Goal: Task Accomplishment & Management: Use online tool/utility

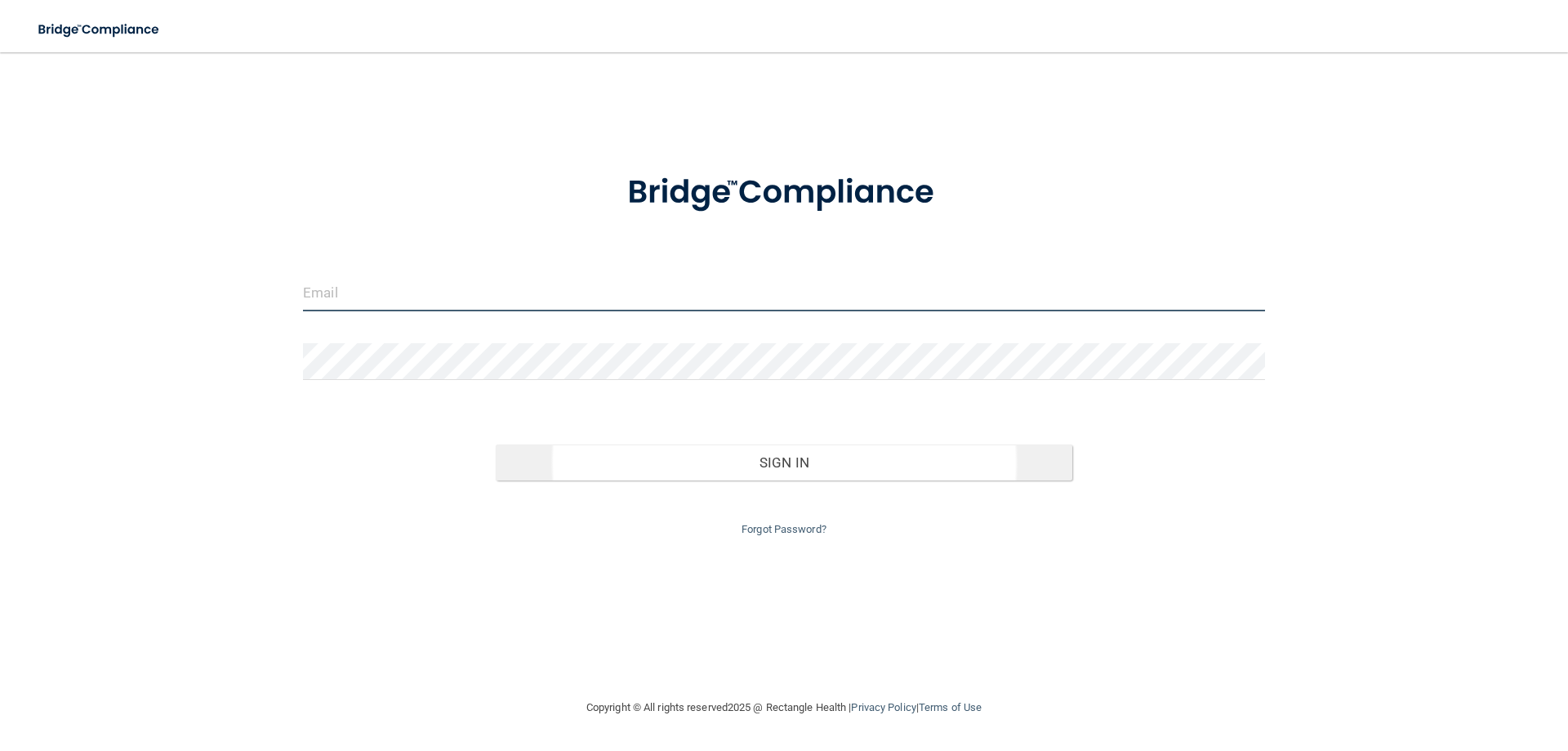
type input "[EMAIL_ADDRESS][DOMAIN_NAME]"
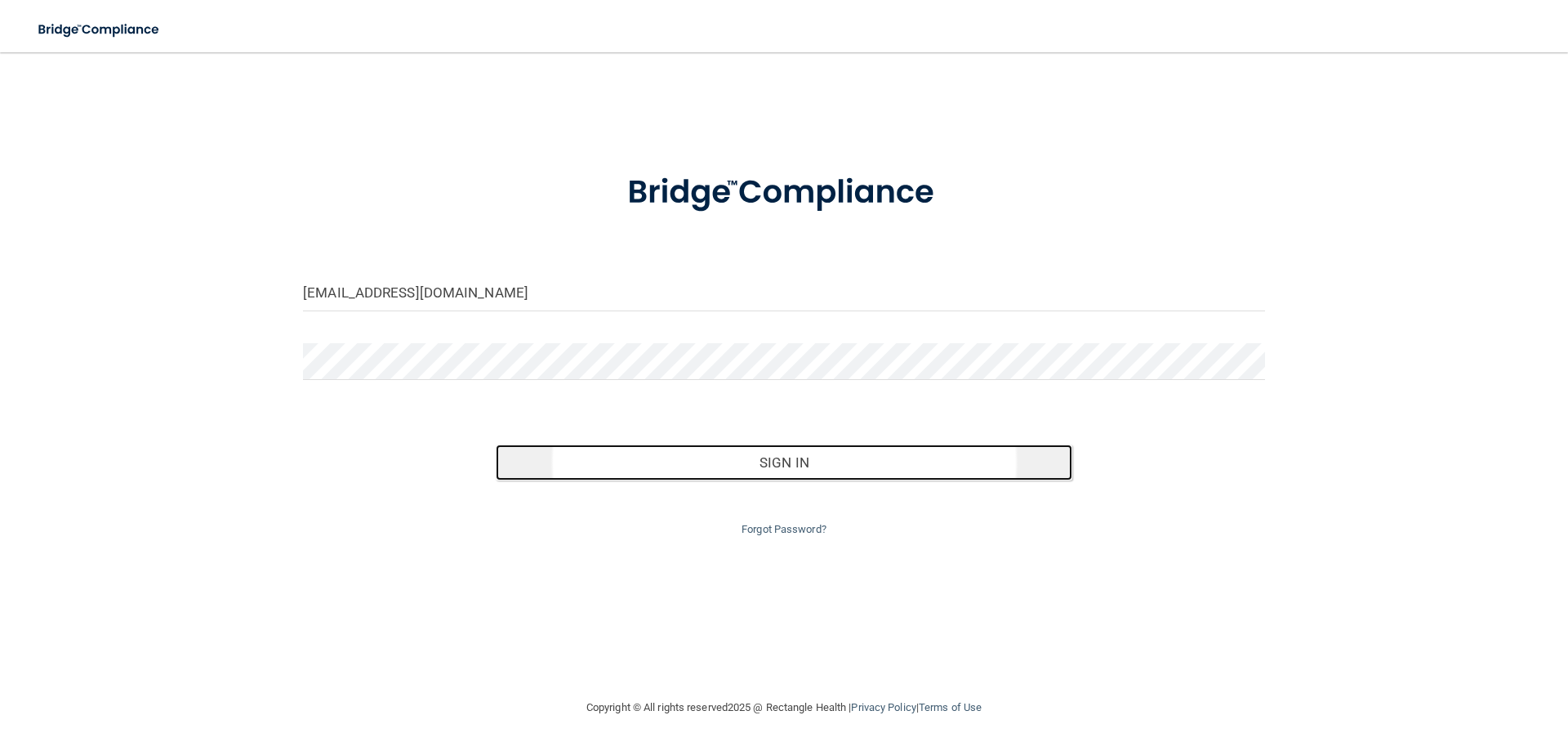
click at [813, 455] on button "Sign In" at bounding box center [785, 462] width 578 height 36
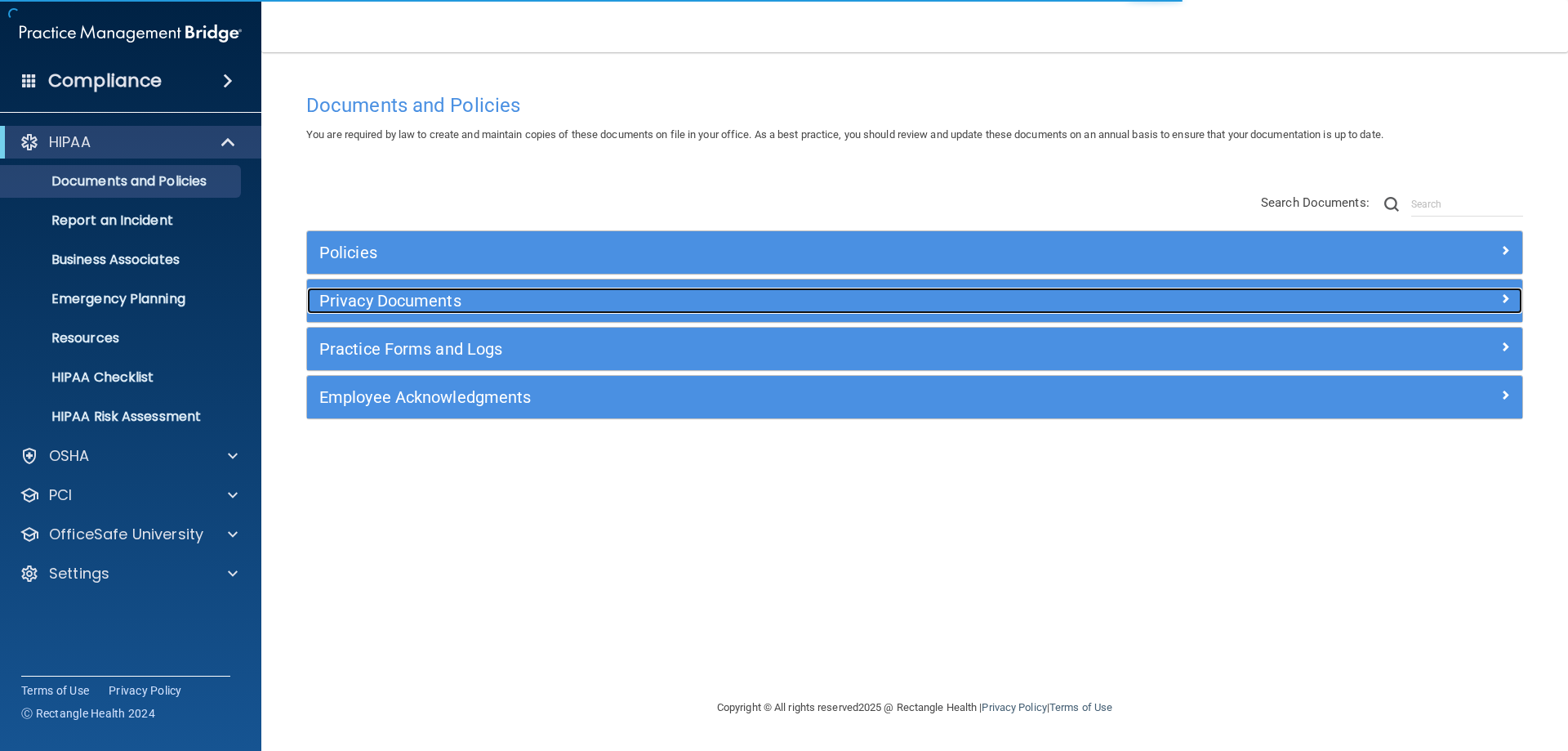
click at [414, 301] on h5 "Privacy Documents" at bounding box center [763, 301] width 887 height 18
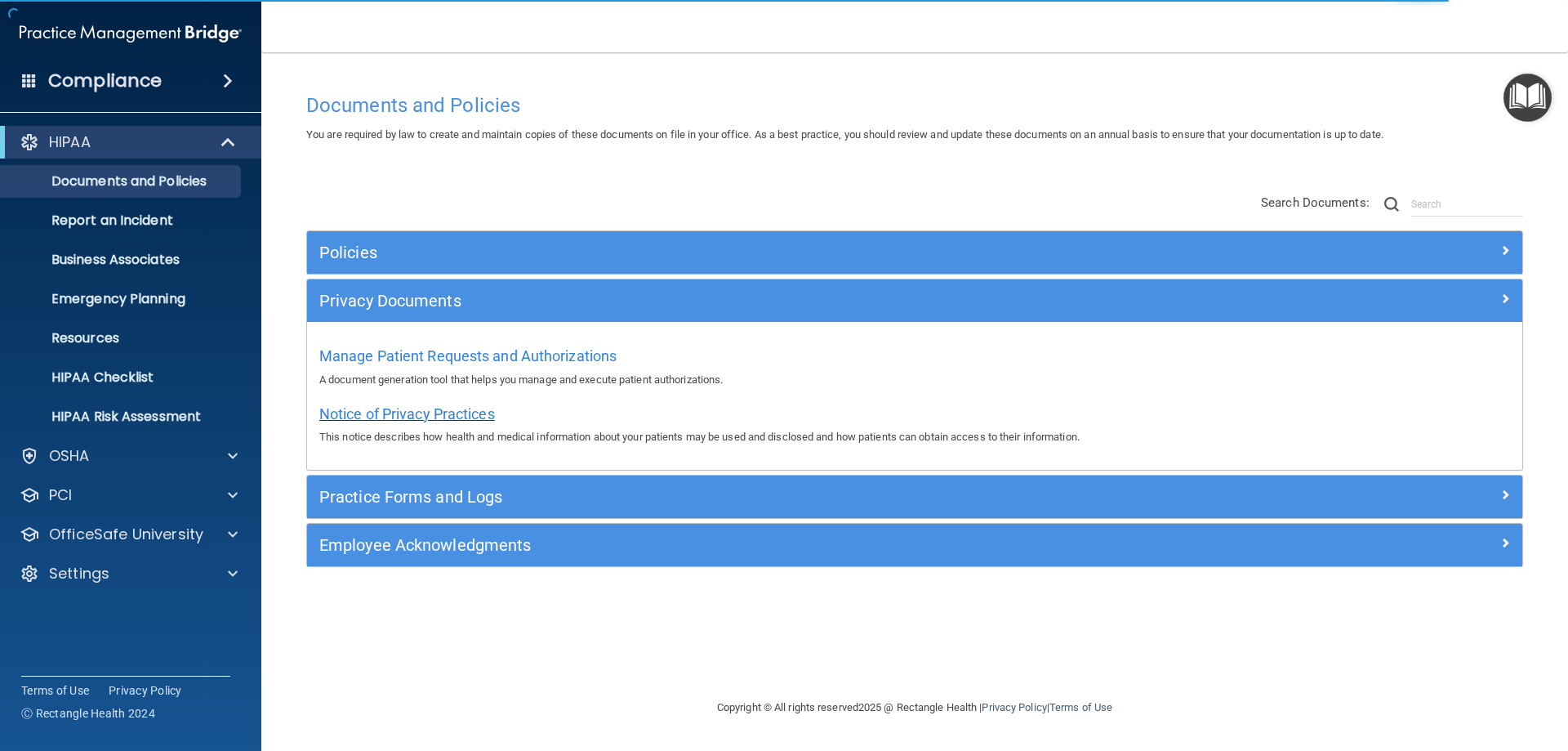
click at [397, 409] on span "Notice of Privacy Practices" at bounding box center [407, 413] width 175 height 17
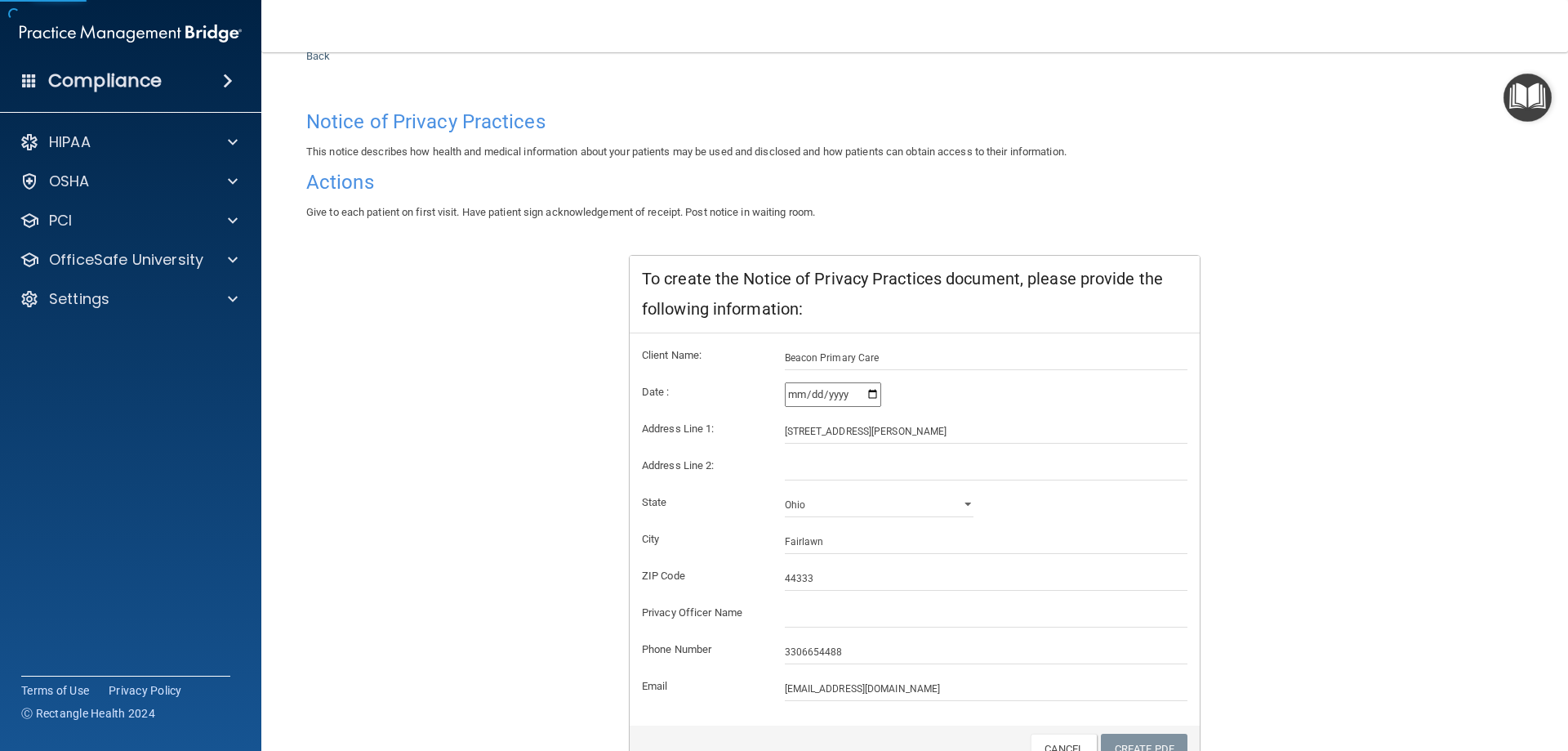
scroll to position [156, 0]
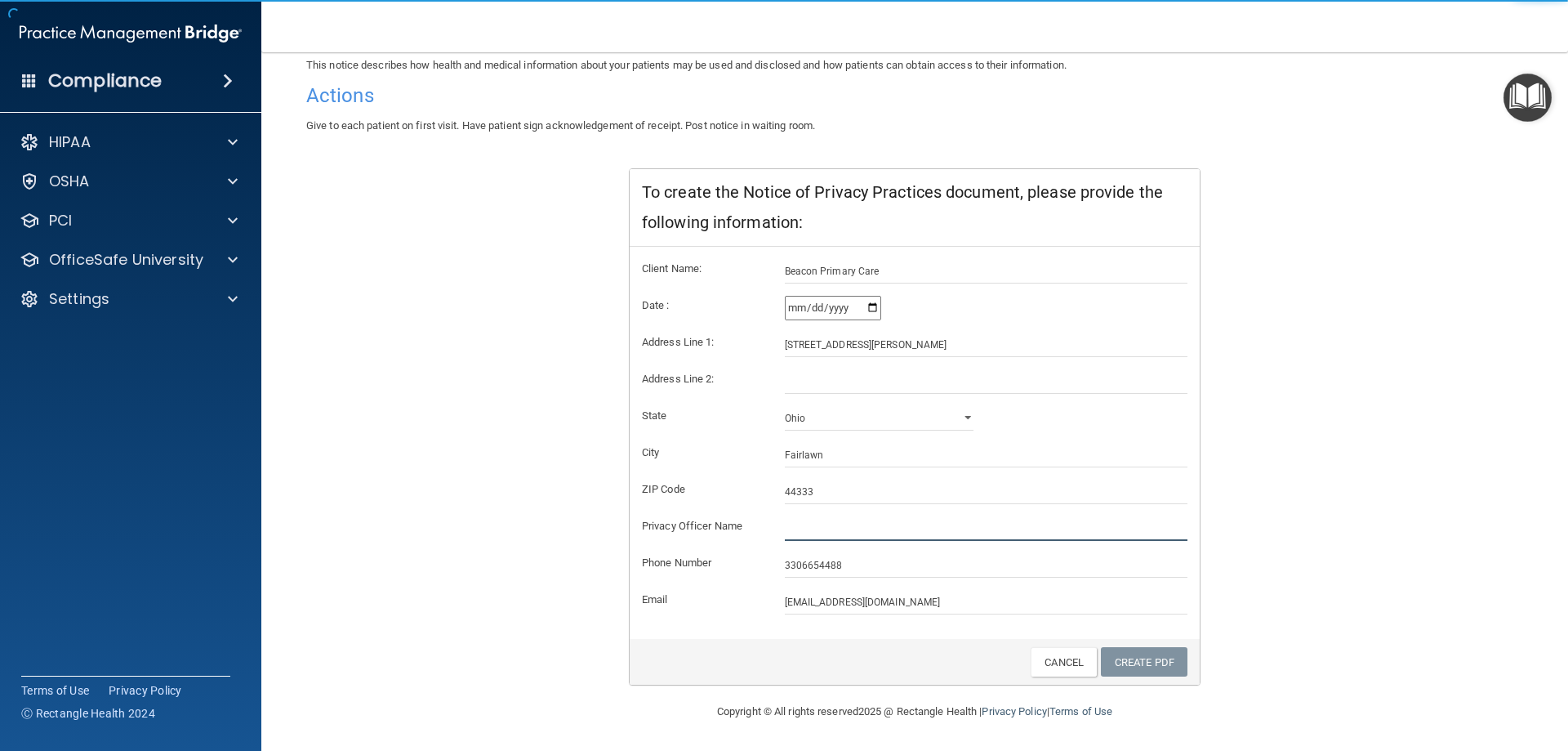
click at [809, 532] on input "text" at bounding box center [987, 529] width 403 height 25
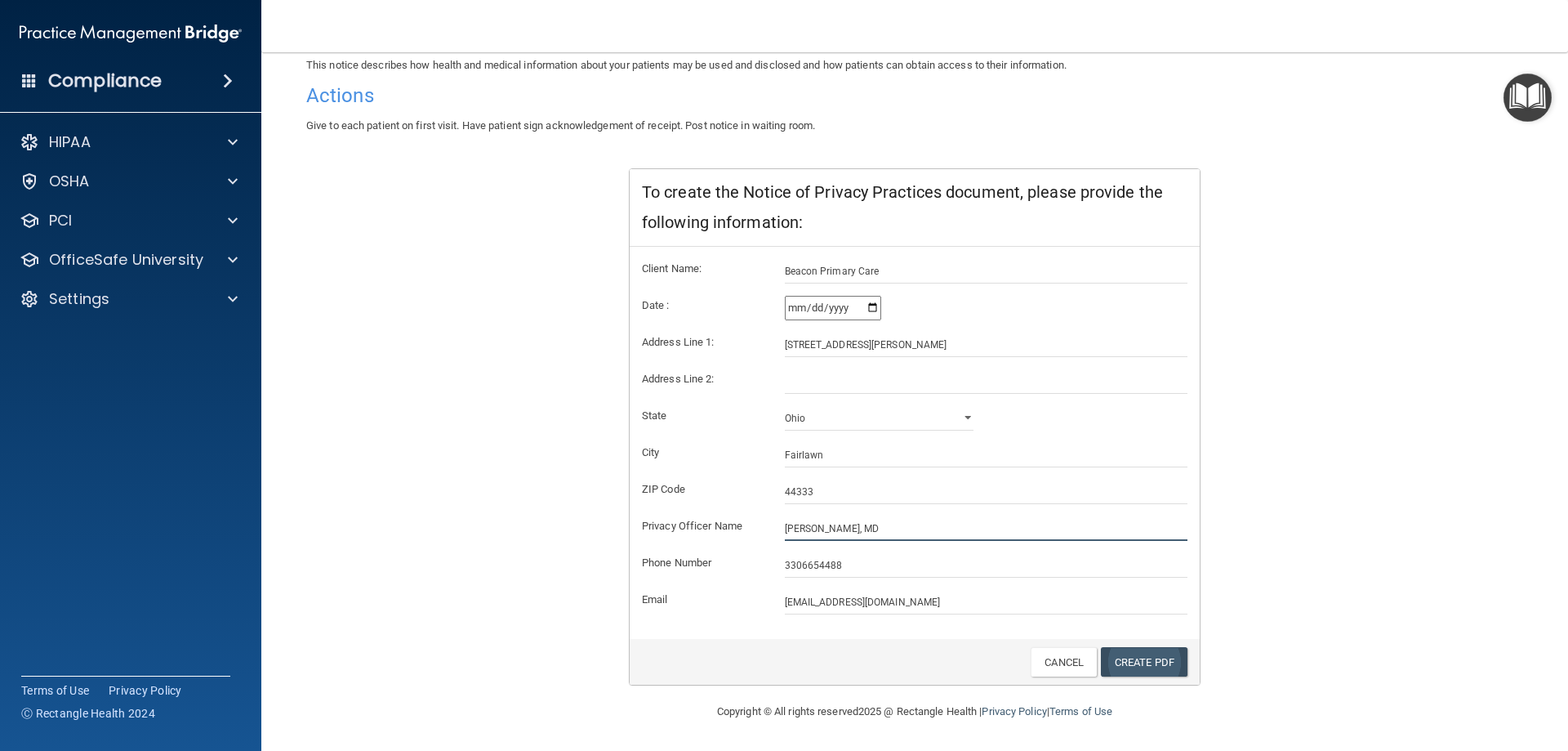
type input "[PERSON_NAME], MD"
click at [1138, 665] on link "Create PDF" at bounding box center [1144, 662] width 86 height 30
